Goal: Task Accomplishment & Management: Complete application form

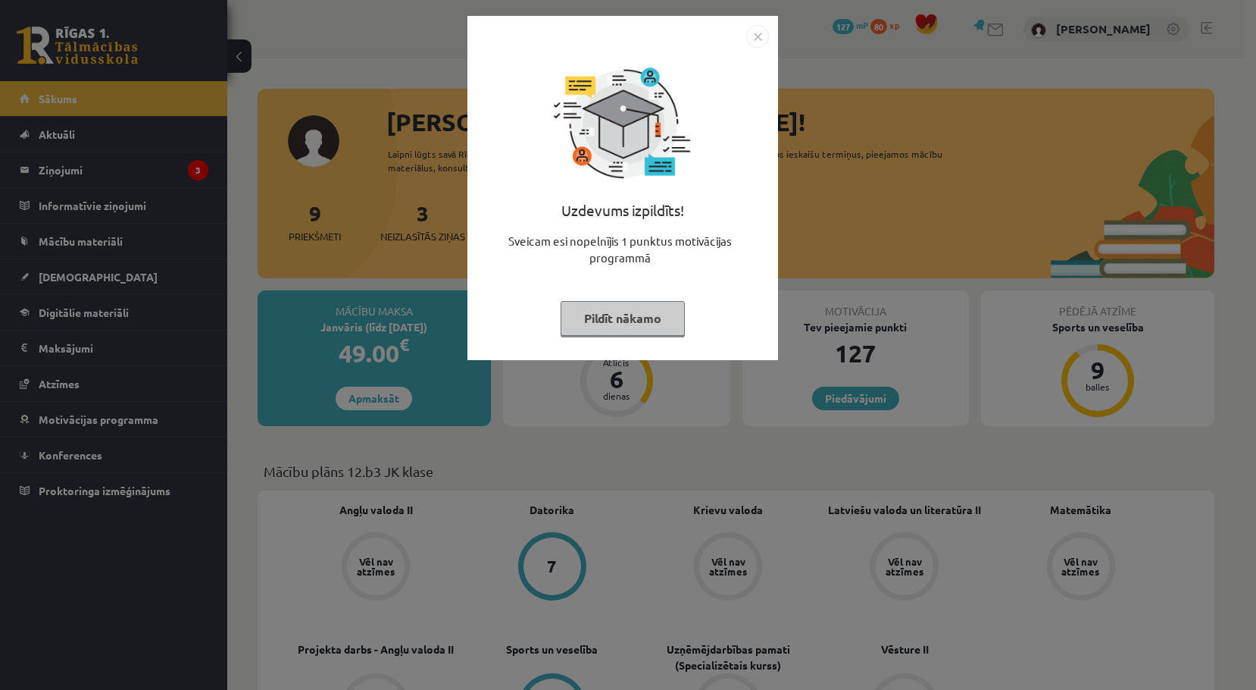
click at [596, 315] on button "Pildīt nākamo" at bounding box center [623, 318] width 124 height 35
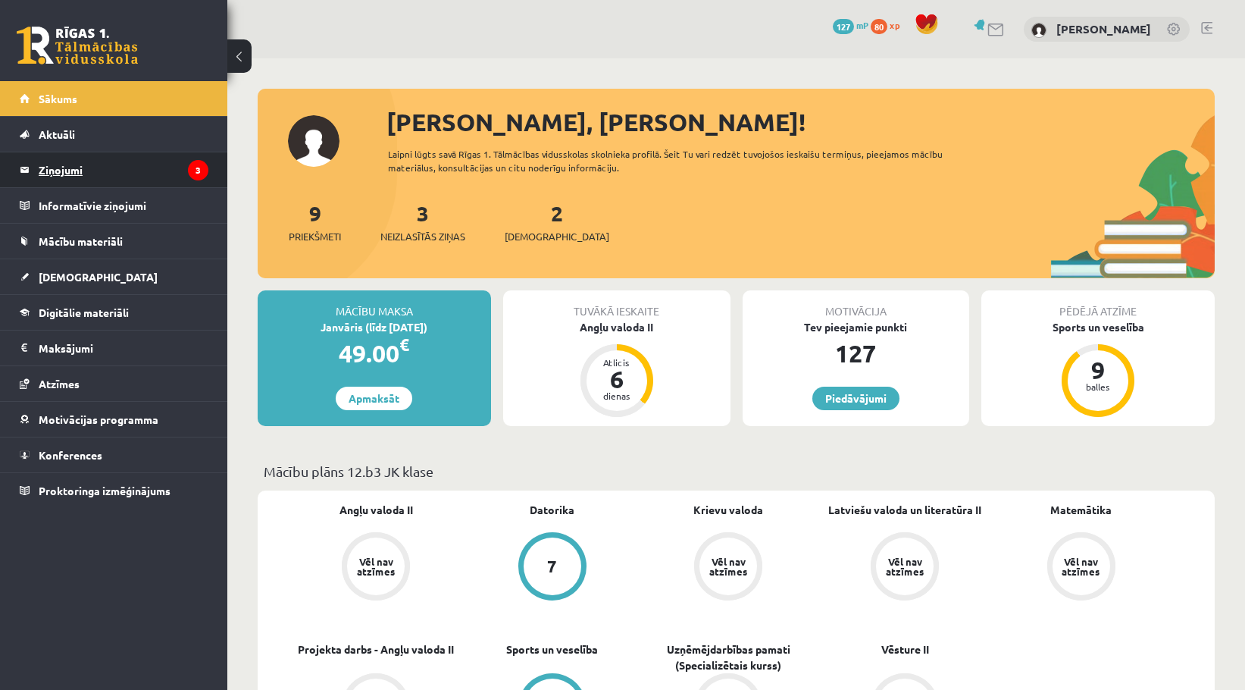
click at [121, 167] on legend "Ziņojumi 3" at bounding box center [124, 169] width 170 height 35
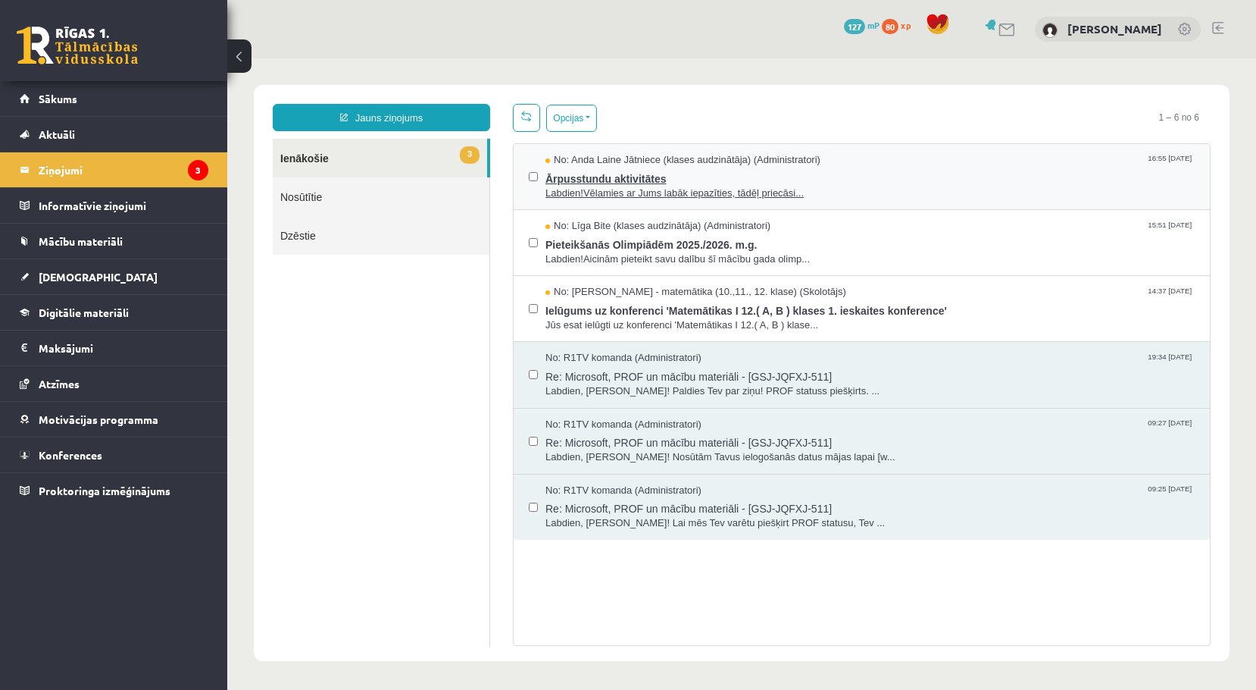
click at [621, 183] on span "Ārpusstundu aktivitātes" at bounding box center [870, 176] width 649 height 19
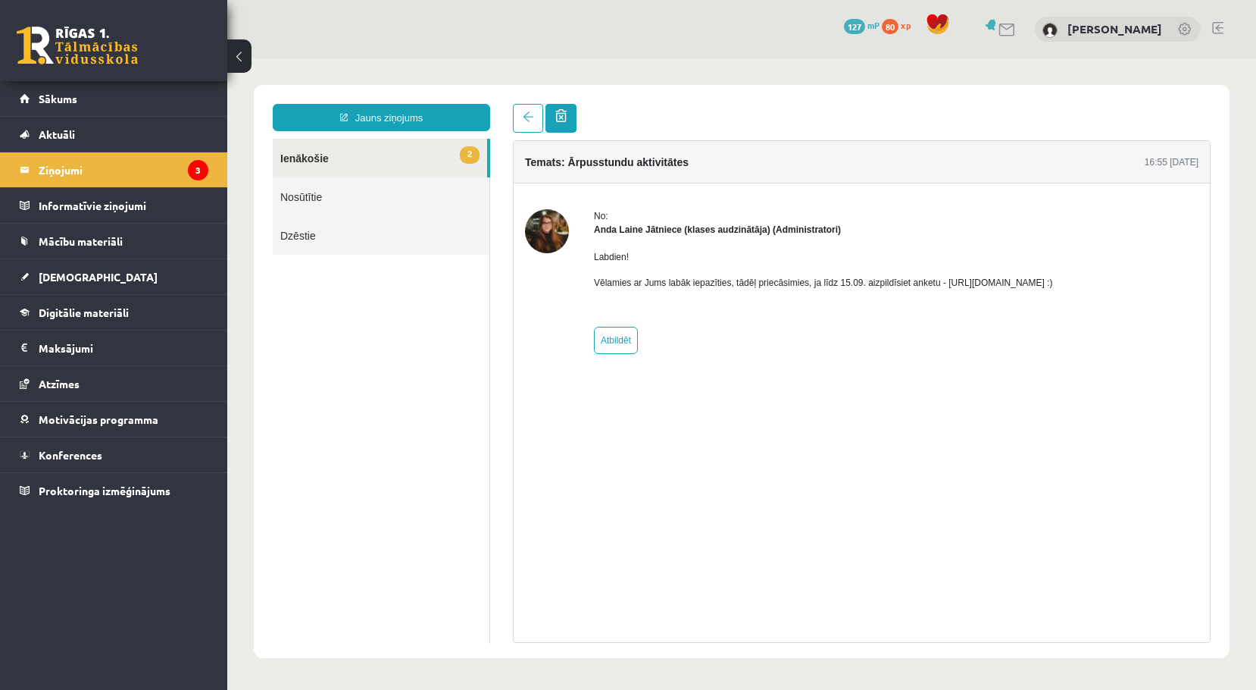
click at [568, 107] on link at bounding box center [561, 118] width 31 height 29
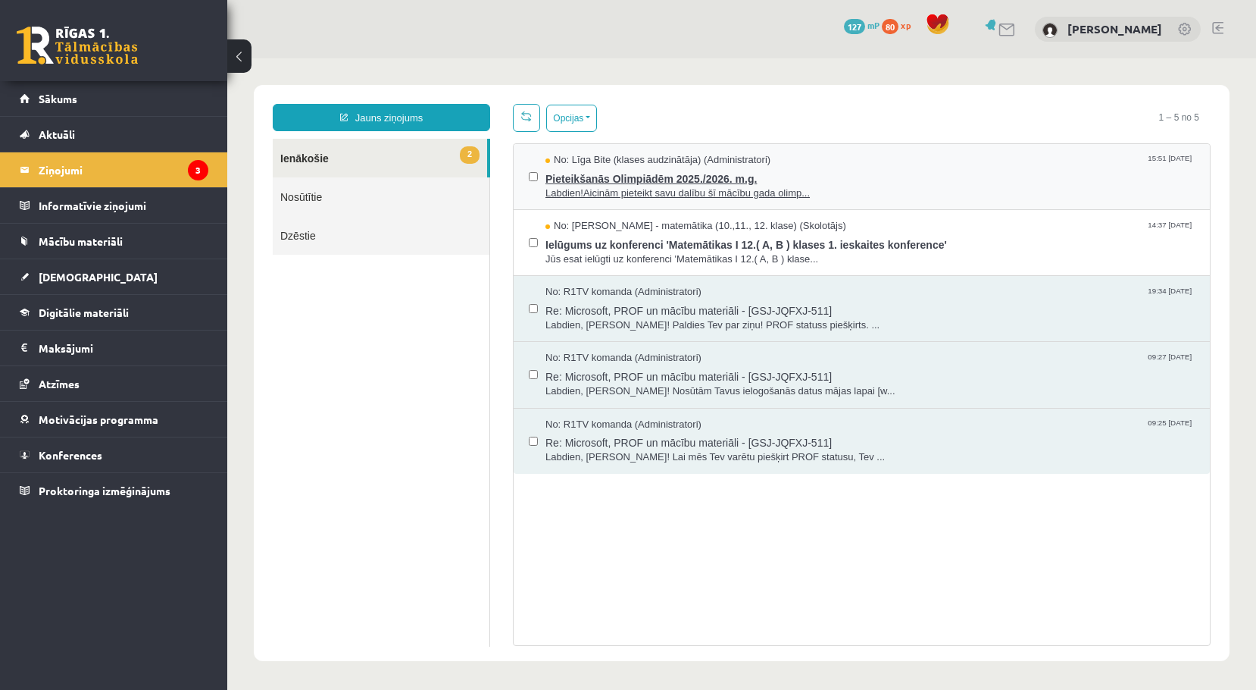
click at [654, 195] on span "Labdien!Aicinām pieteikt savu dalību šī mācību gada olimp..." at bounding box center [870, 193] width 649 height 14
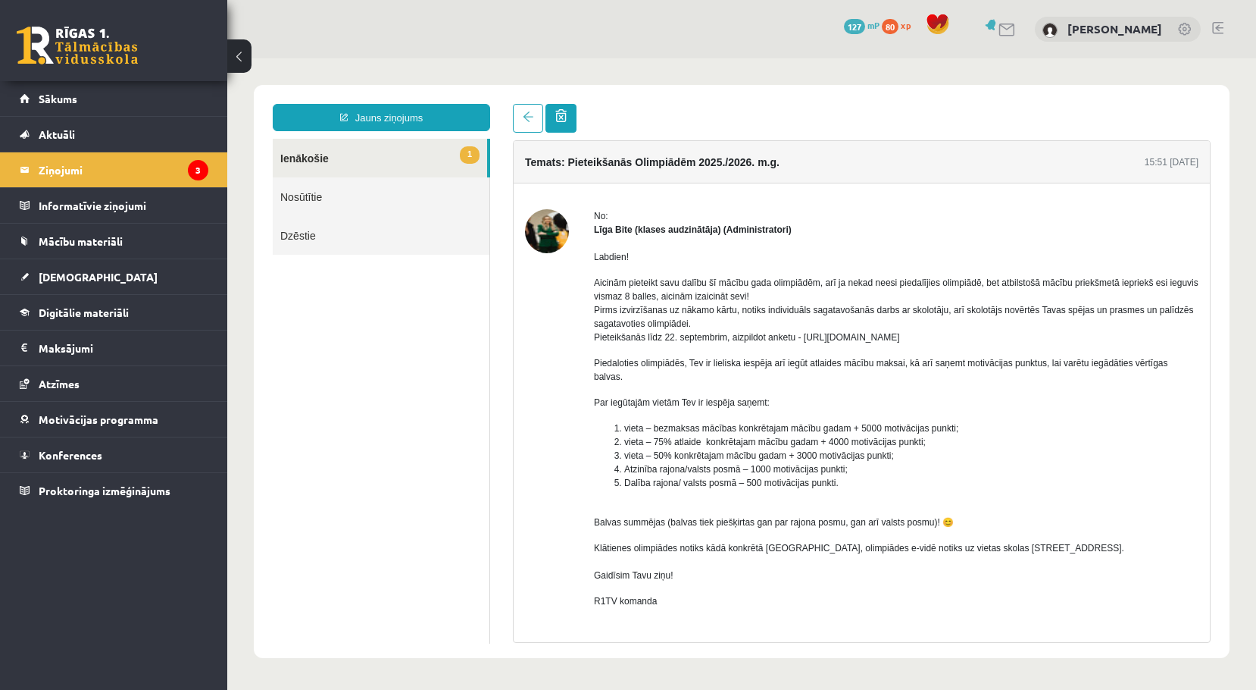
click at [563, 108] on link at bounding box center [561, 118] width 31 height 29
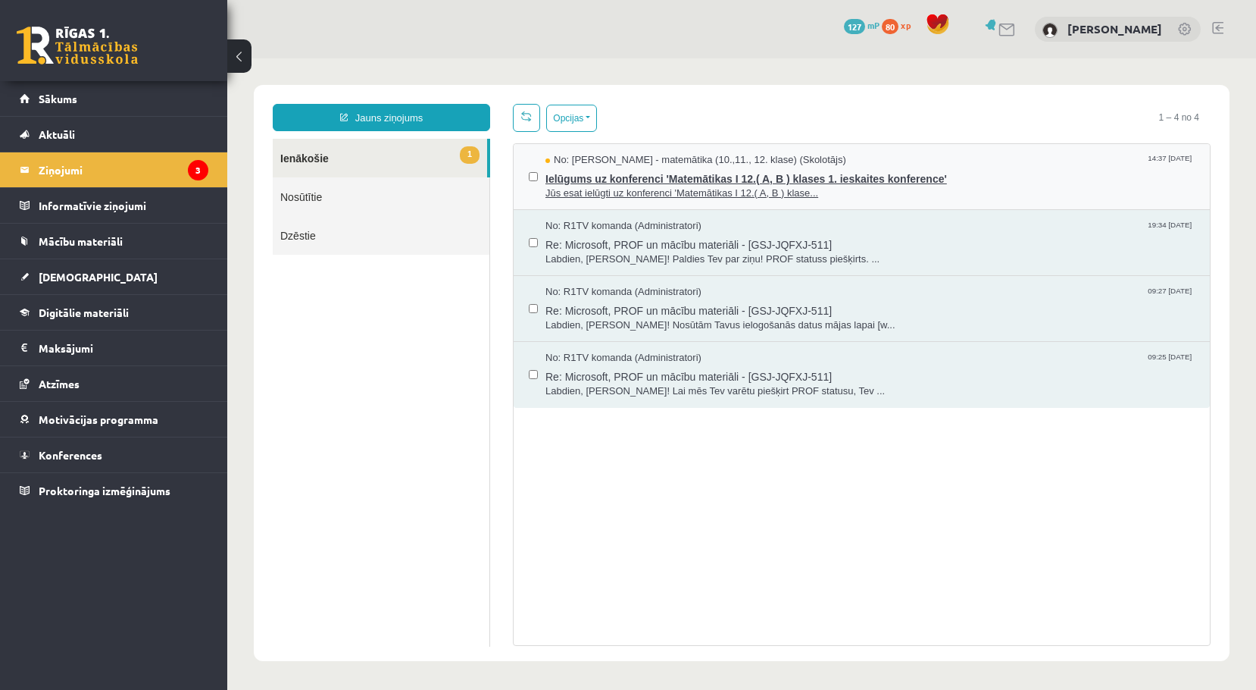
click at [625, 197] on span "Jūs esat ielūgti uz konferenci 'Matemātikas I 12.( A, B ) klase..." at bounding box center [870, 193] width 649 height 14
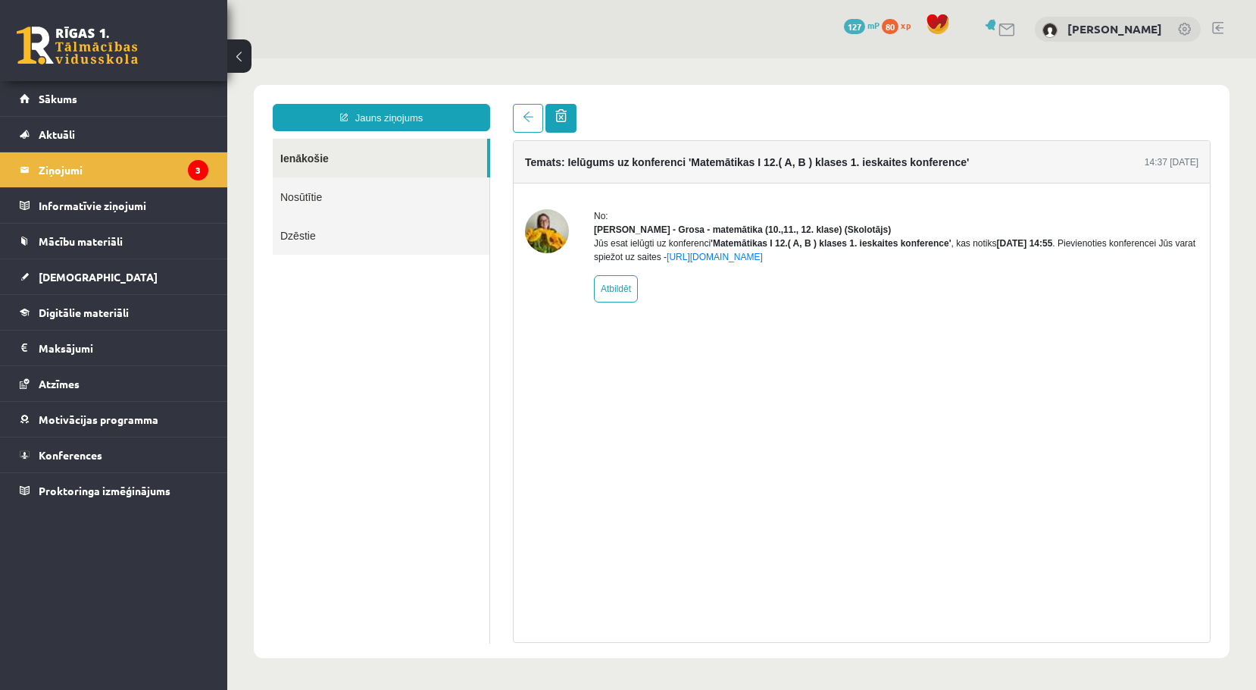
click at [564, 116] on span at bounding box center [560, 115] width 11 height 13
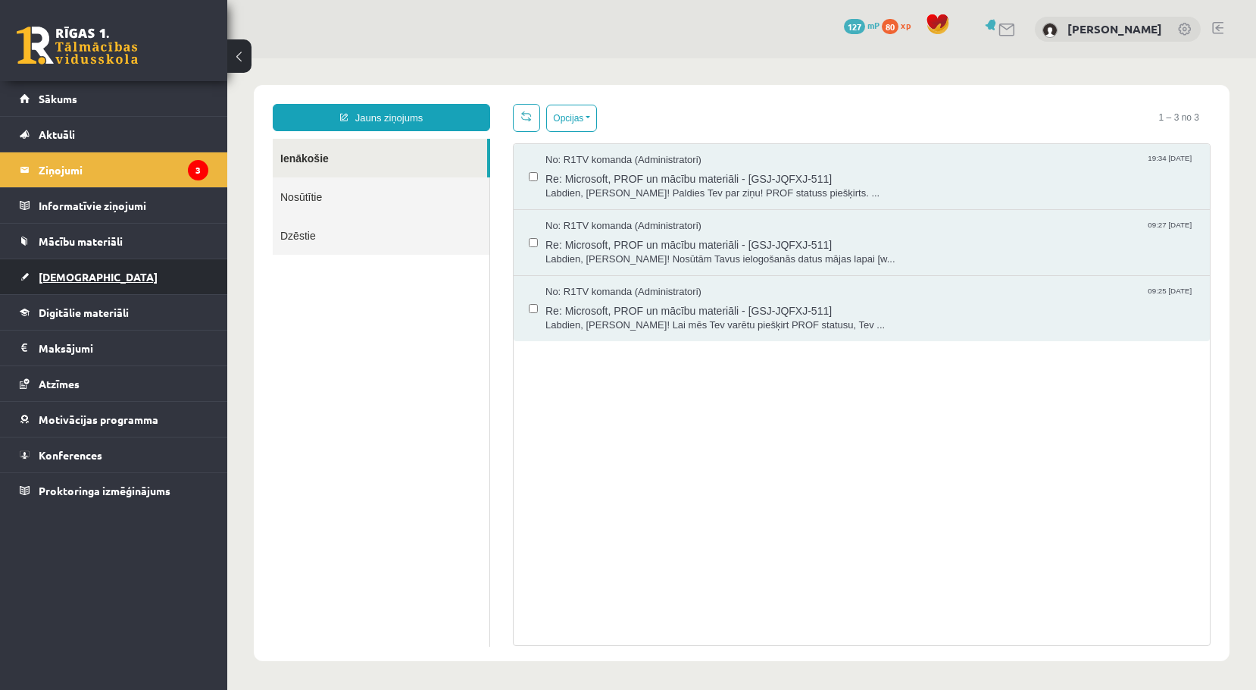
click at [102, 285] on link "[DEMOGRAPHIC_DATA]" at bounding box center [114, 276] width 189 height 35
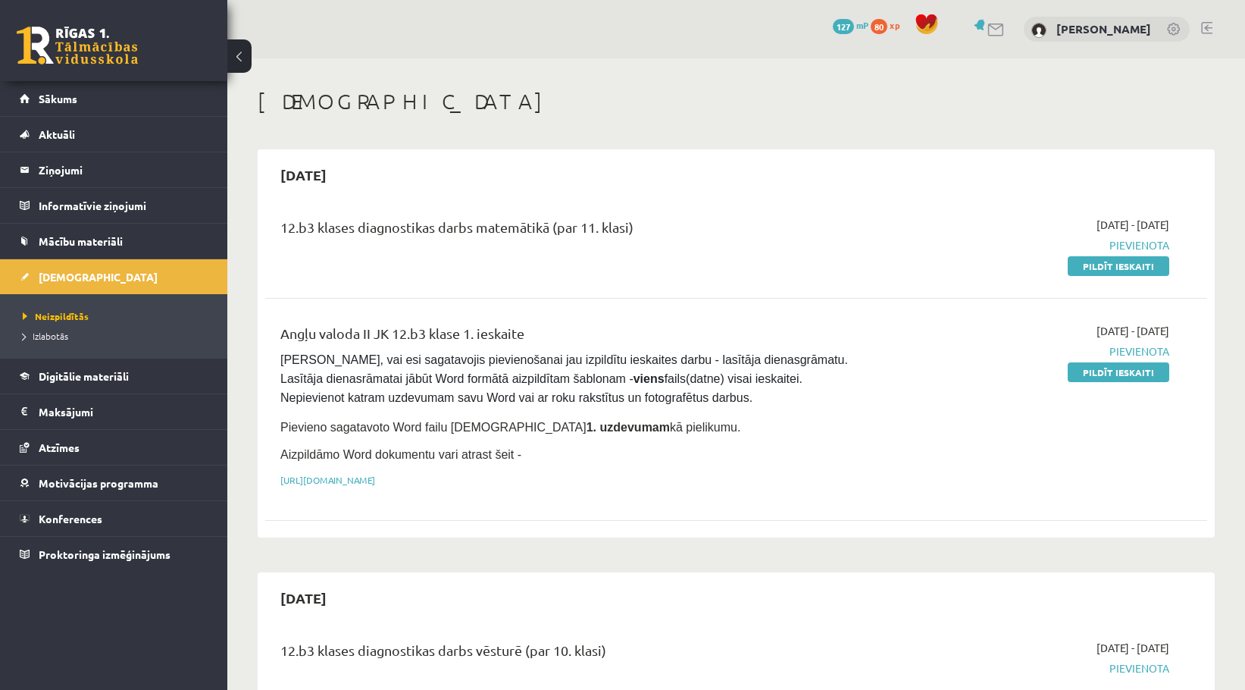
click at [1100, 371] on link "Pildīt ieskaiti" at bounding box center [1119, 372] width 102 height 20
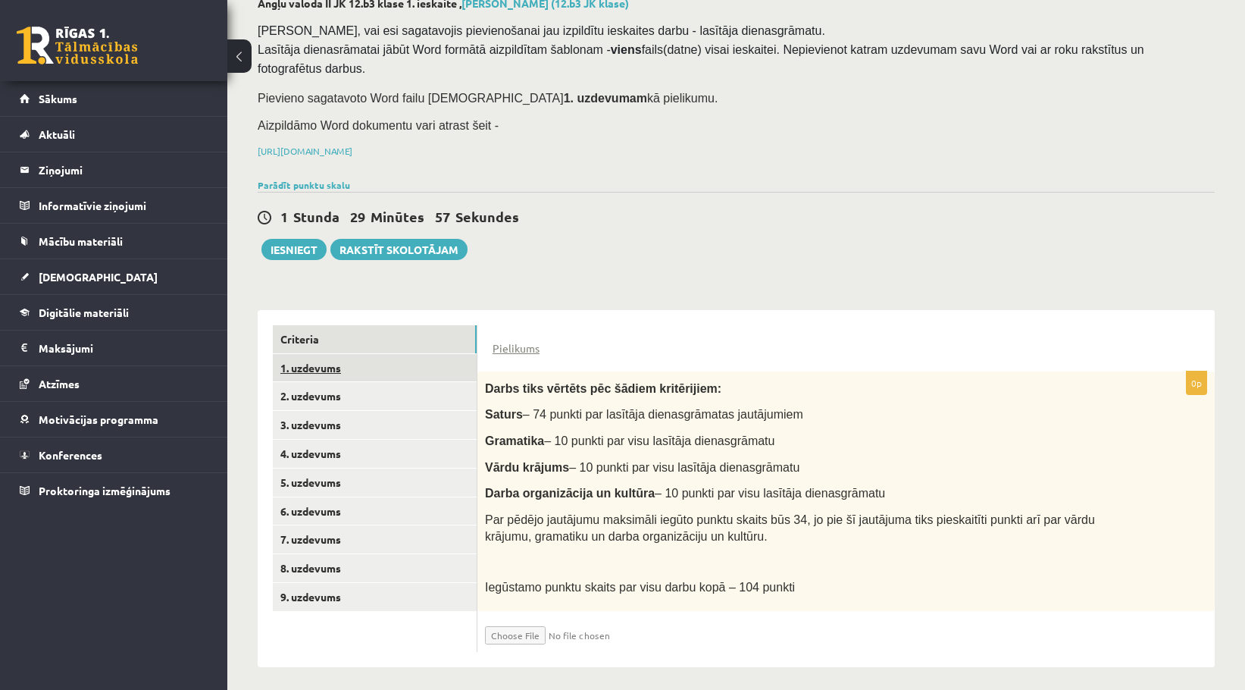
click at [398, 370] on link "1. uzdevums" at bounding box center [375, 368] width 204 height 28
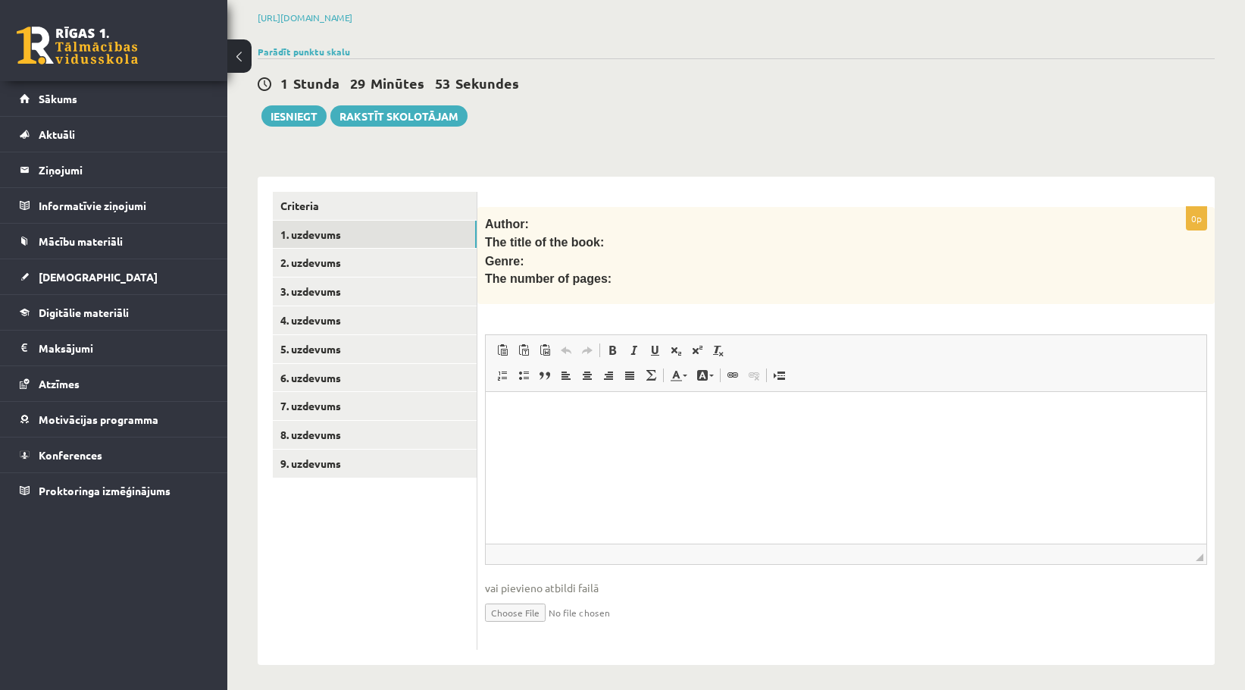
scroll to position [224, 0]
click at [516, 607] on input "file" at bounding box center [846, 611] width 722 height 31
type input "**********"
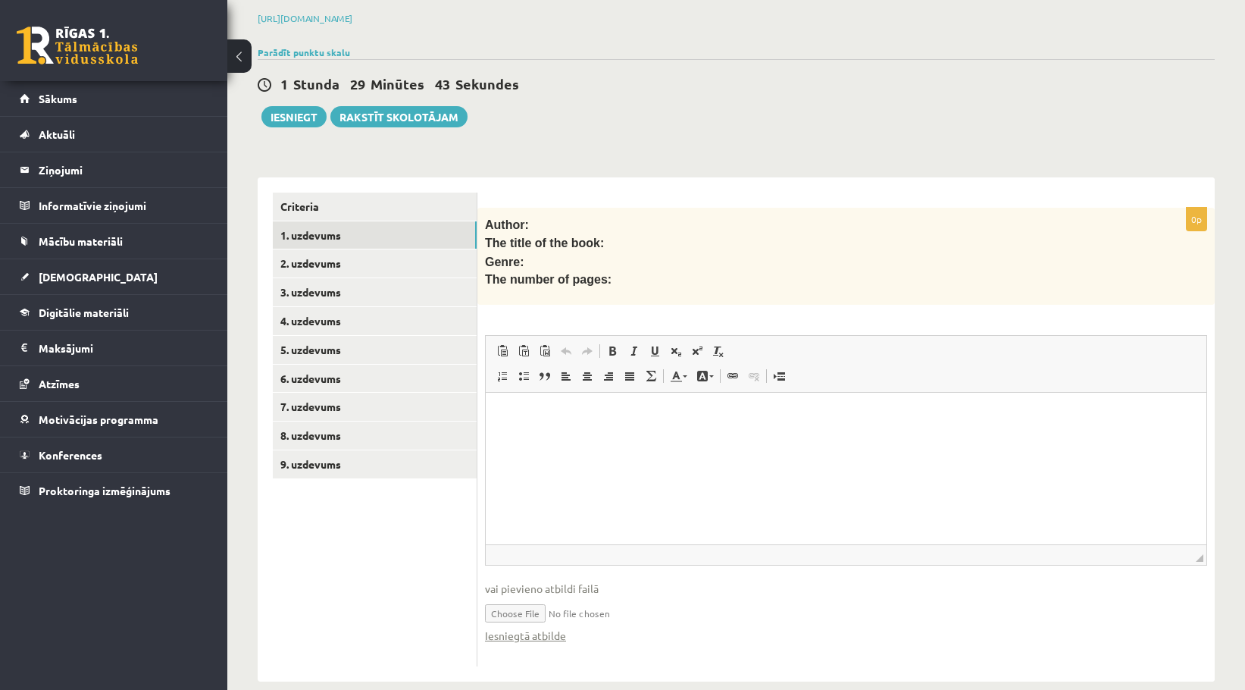
click at [585, 413] on p "Editor, wiswyg-editor-user-answer-47024808528040" at bounding box center [846, 416] width 690 height 16
click at [689, 296] on div "Author: The title of the book: Genre: The number of pages:" at bounding box center [845, 257] width 737 height 98
click at [536, 629] on link "Iesniegtā atbilde" at bounding box center [525, 635] width 81 height 16
click at [548, 627] on link "Iesniegtā atbilde" at bounding box center [525, 635] width 81 height 16
click at [523, 605] on input "file" at bounding box center [846, 611] width 722 height 31
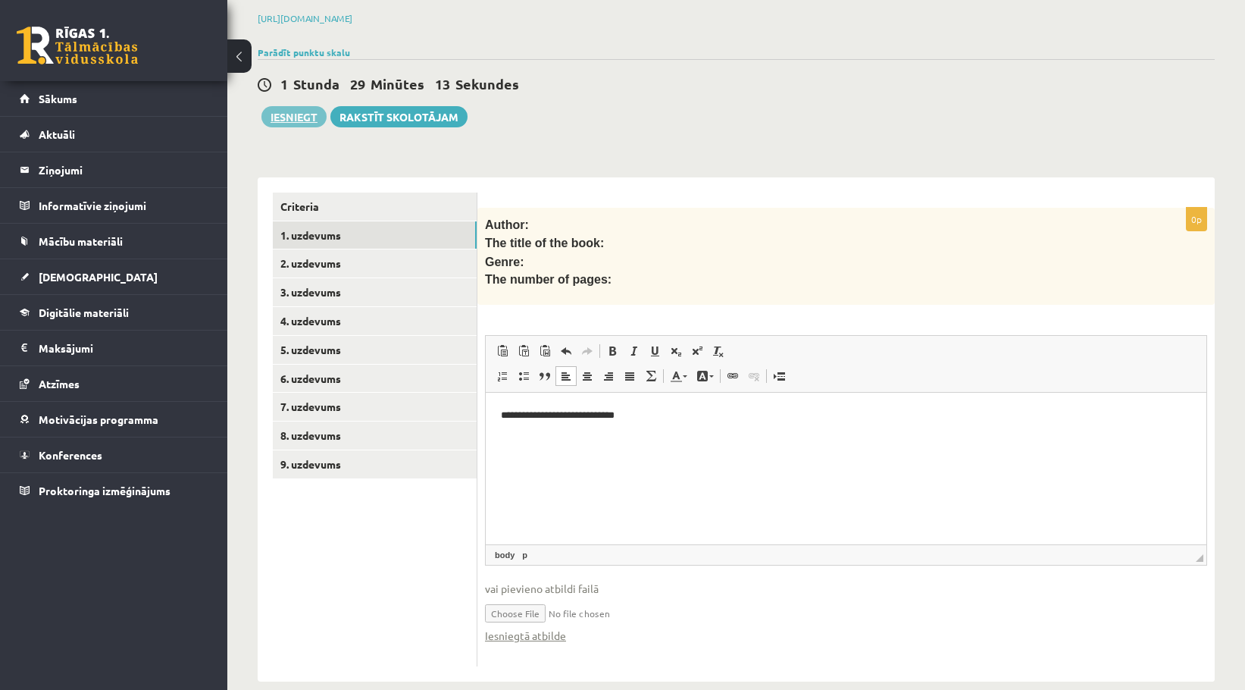
click at [298, 118] on button "Iesniegt" at bounding box center [293, 116] width 65 height 21
click at [332, 462] on link "9. uzdevums" at bounding box center [375, 464] width 204 height 28
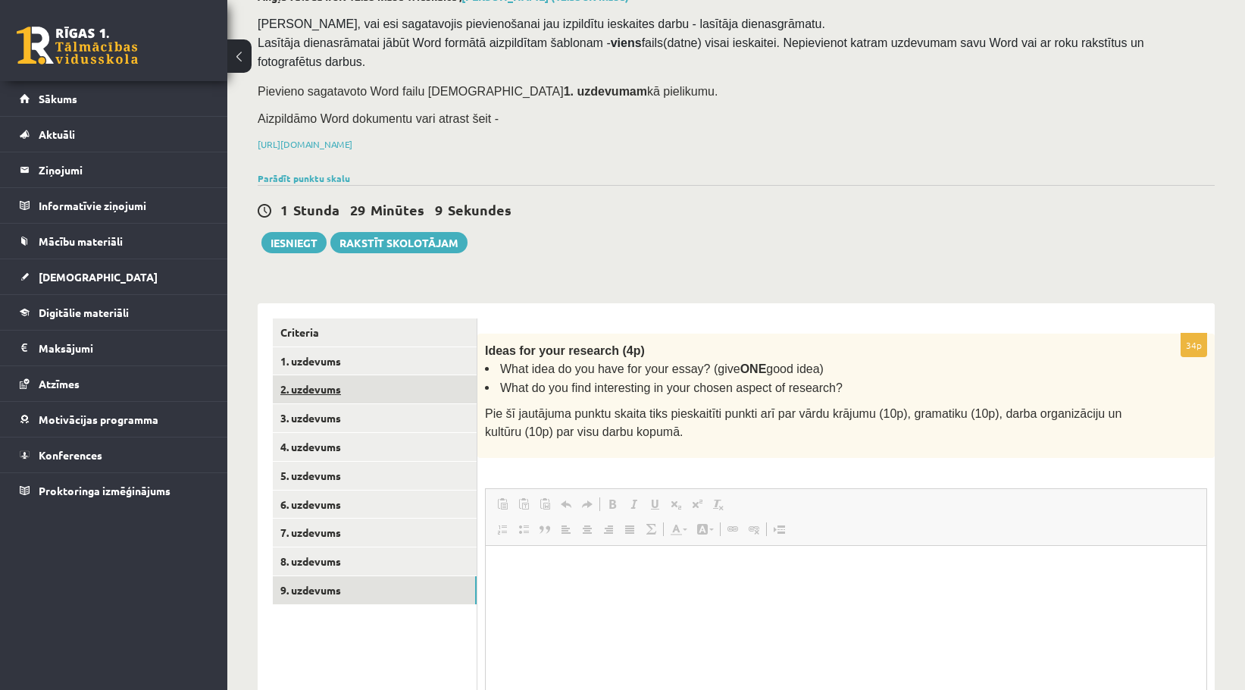
scroll to position [0, 0]
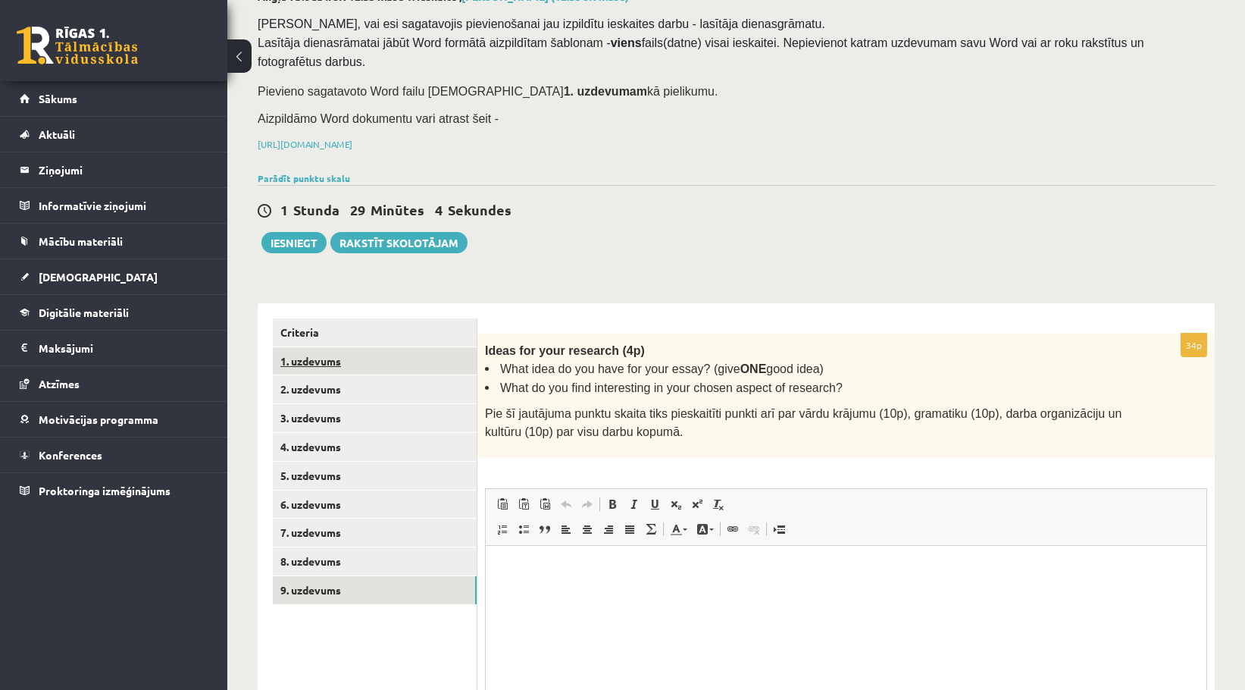
click at [354, 359] on link "1. uzdevums" at bounding box center [375, 361] width 204 height 28
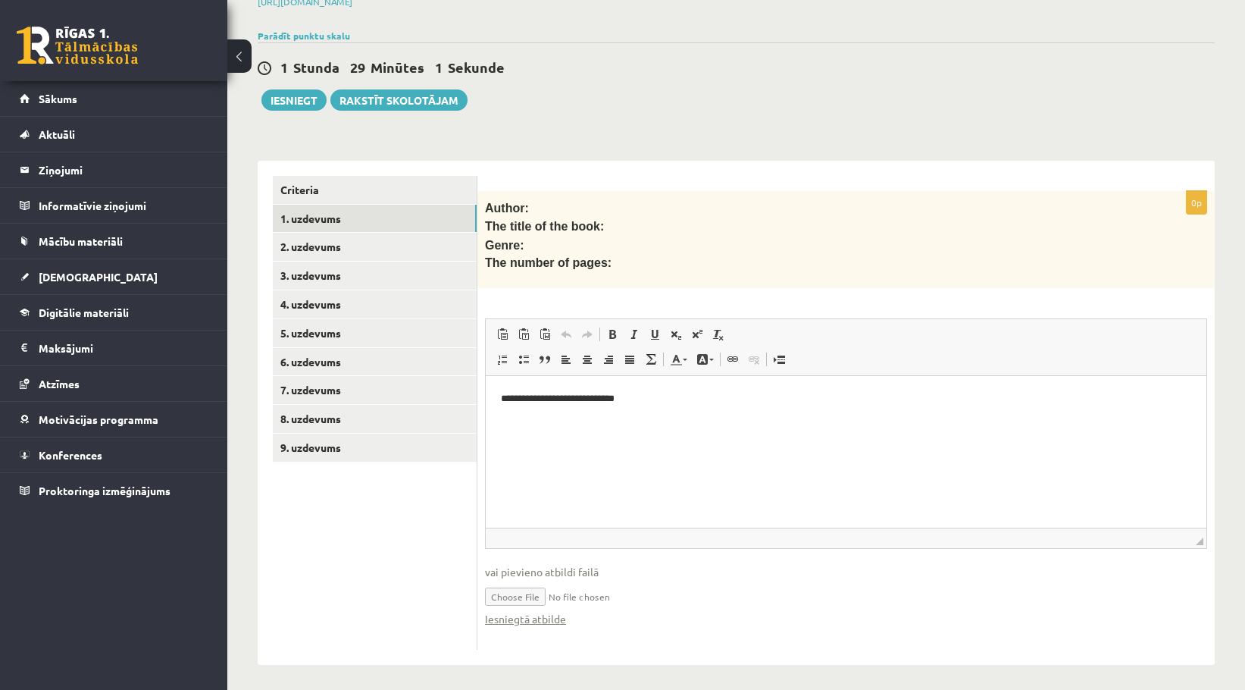
scroll to position [240, 0]
click at [305, 95] on button "Iesniegt" at bounding box center [293, 100] width 65 height 21
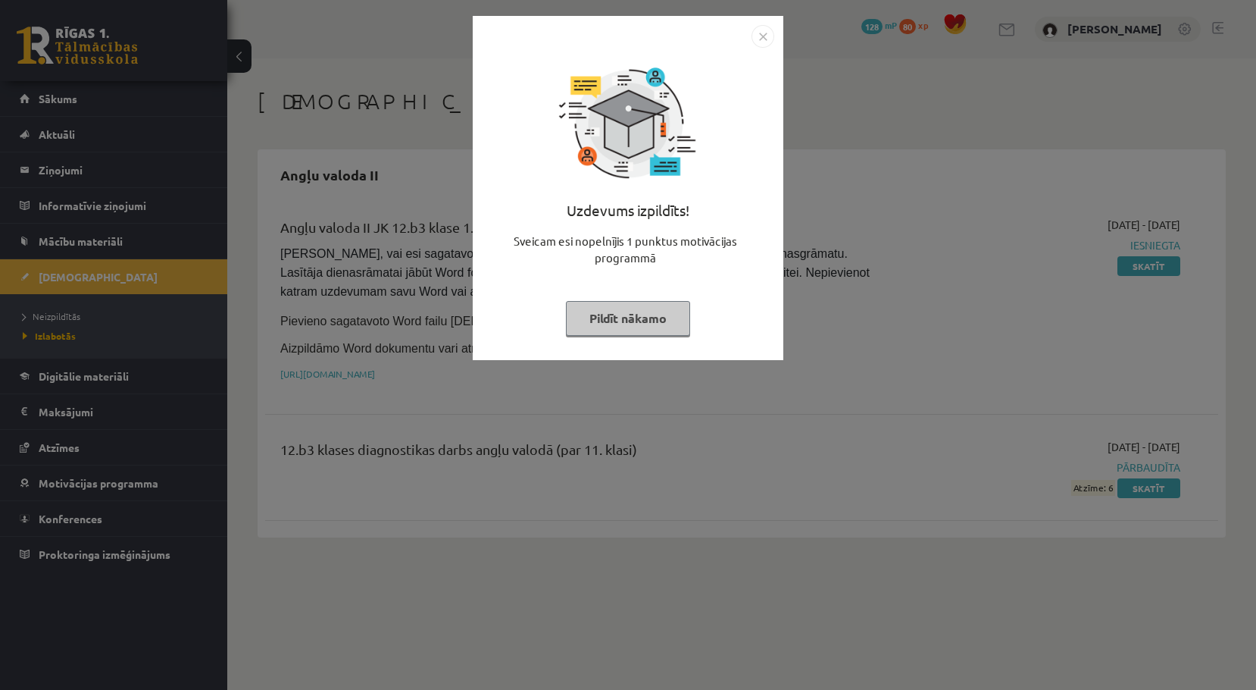
click at [649, 311] on button "Pildīt nākamo" at bounding box center [628, 318] width 124 height 35
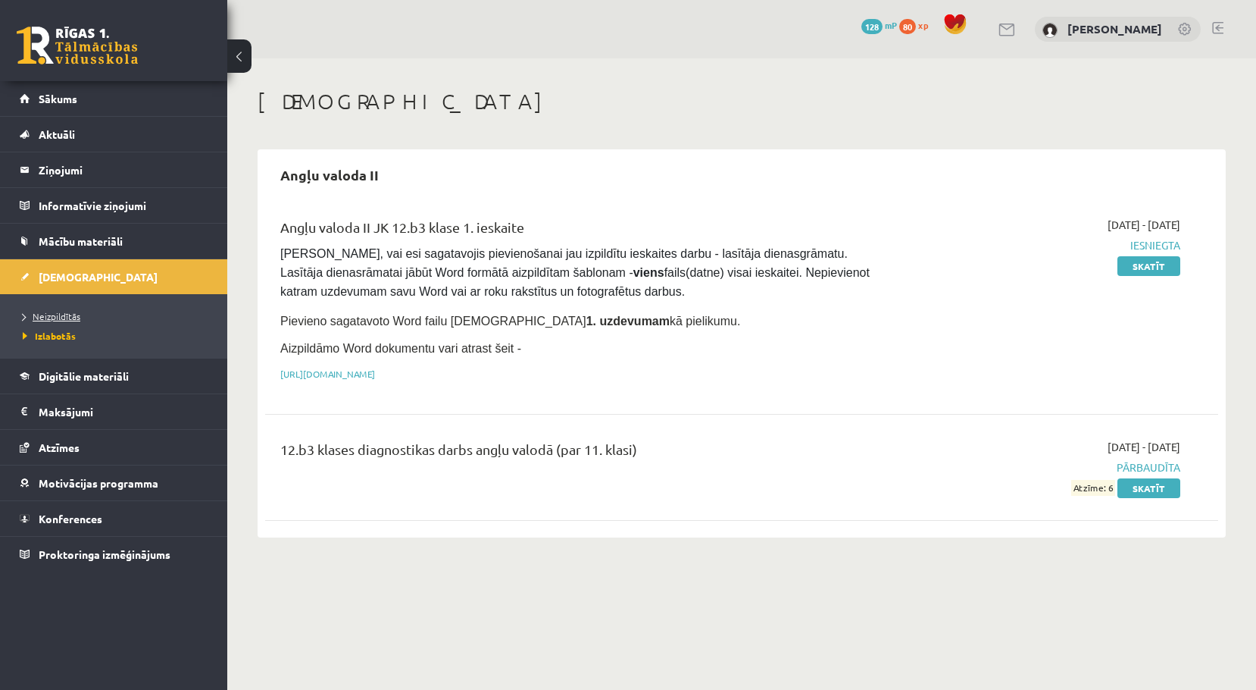
click at [50, 316] on span "Neizpildītās" at bounding box center [52, 316] width 58 height 12
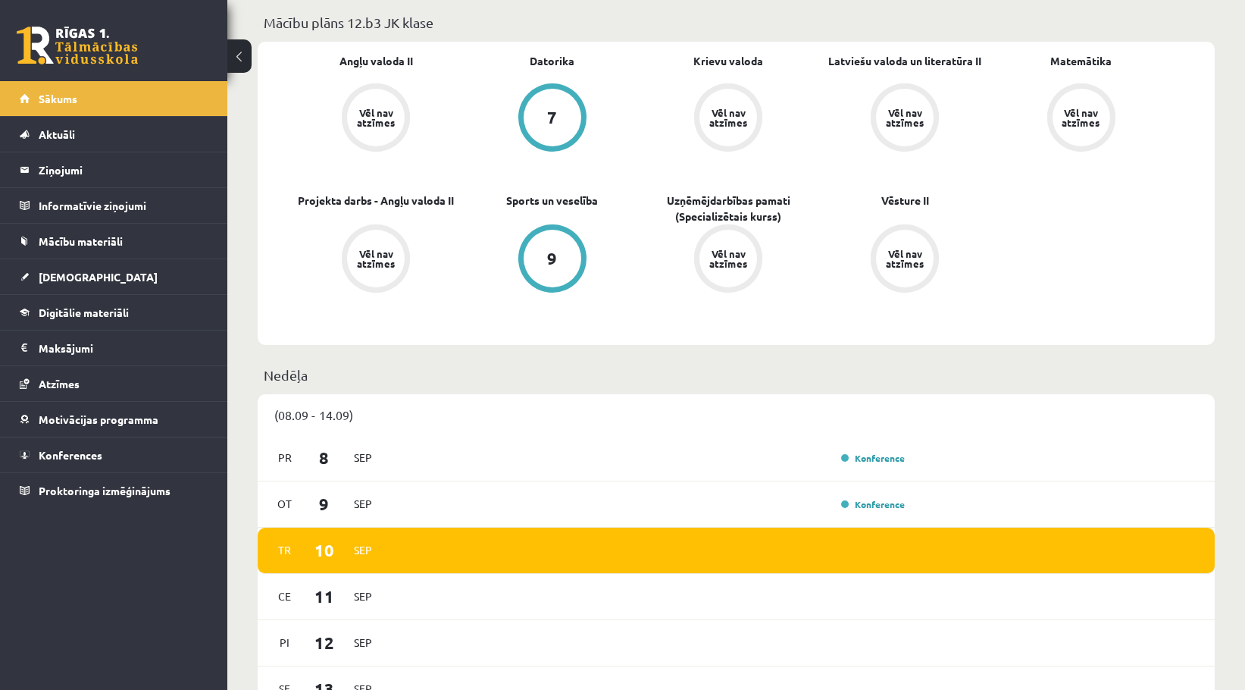
scroll to position [442, 0]
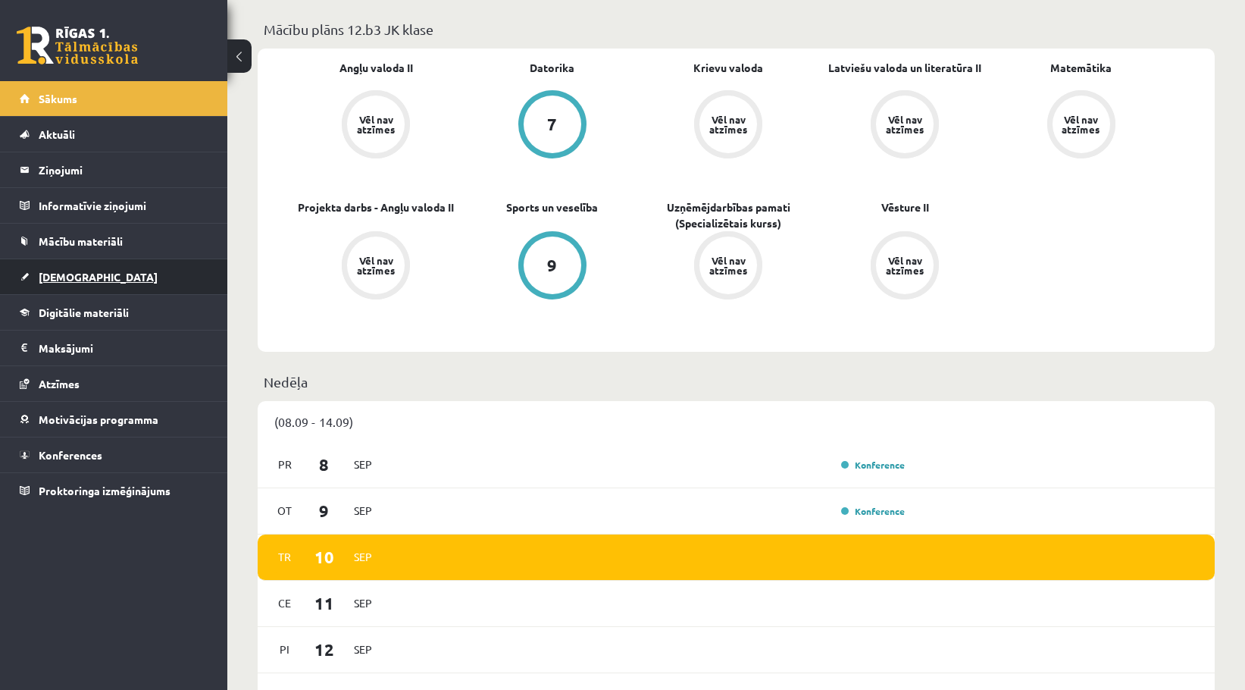
click at [111, 274] on link "[DEMOGRAPHIC_DATA]" at bounding box center [114, 276] width 189 height 35
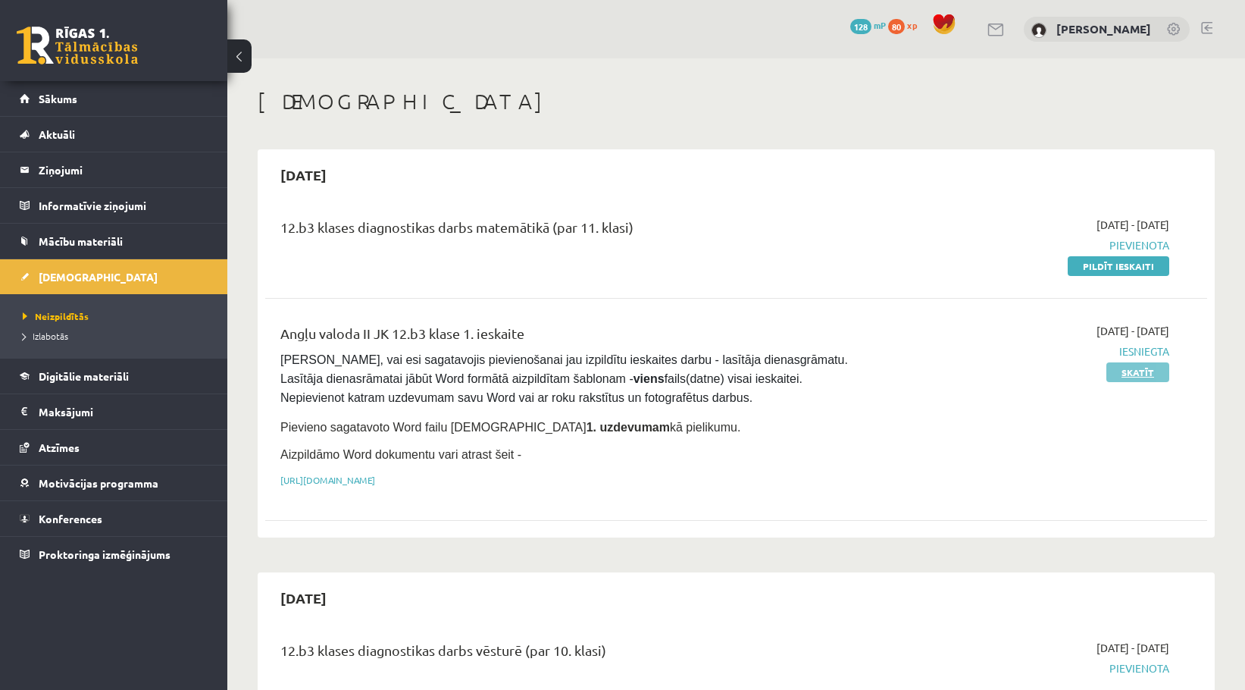
click at [1147, 371] on link "Skatīt" at bounding box center [1137, 372] width 63 height 20
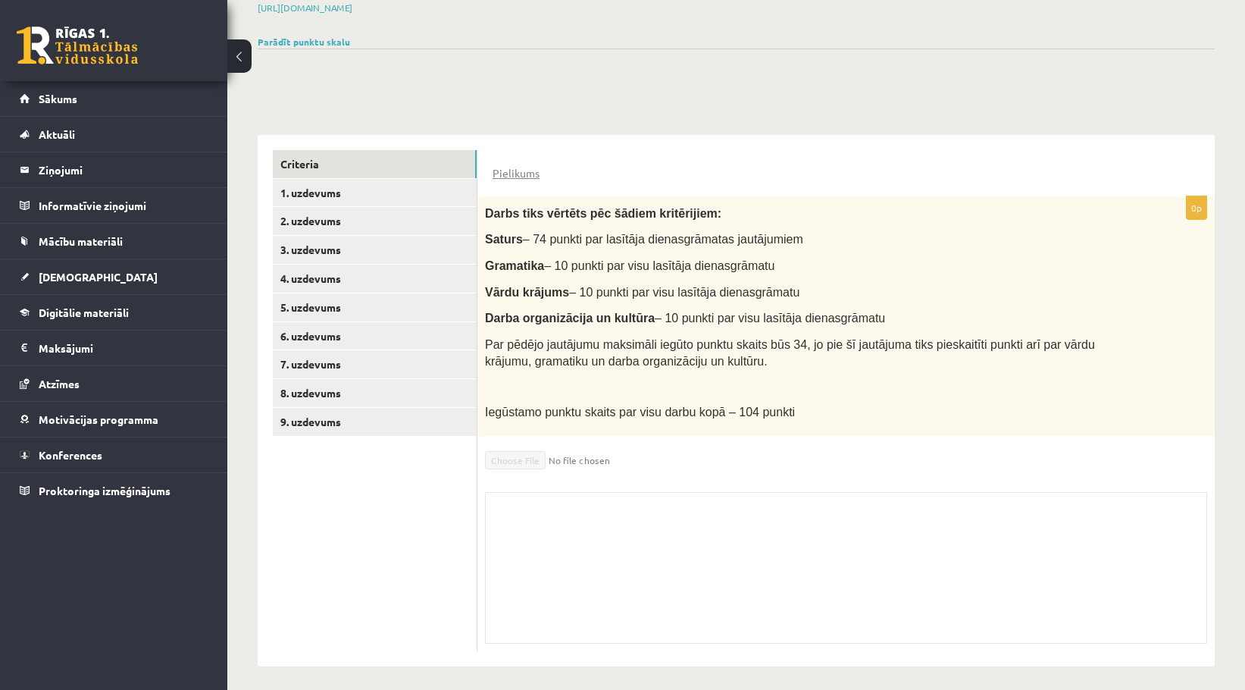
scroll to position [233, 0]
click at [505, 168] on link "Pielikums" at bounding box center [516, 175] width 47 height 16
